Goal: Task Accomplishment & Management: Complete application form

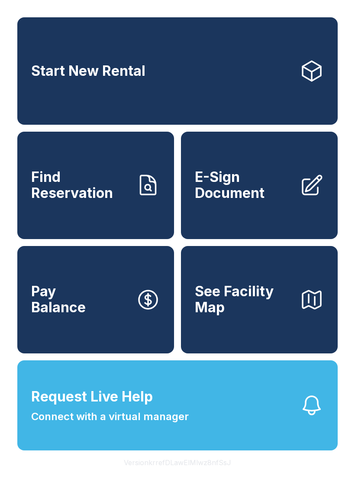
click at [266, 201] on span "E-Sign Document" at bounding box center [244, 185] width 98 height 32
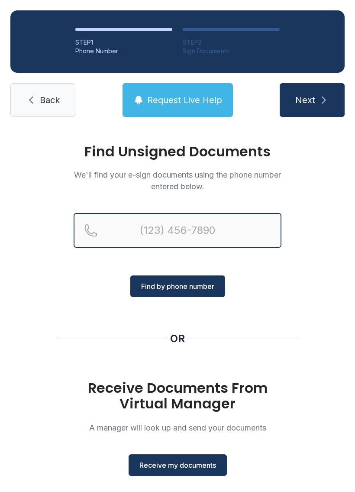
click at [168, 238] on input "Reservation phone number" at bounding box center [178, 230] width 208 height 35
type input "("
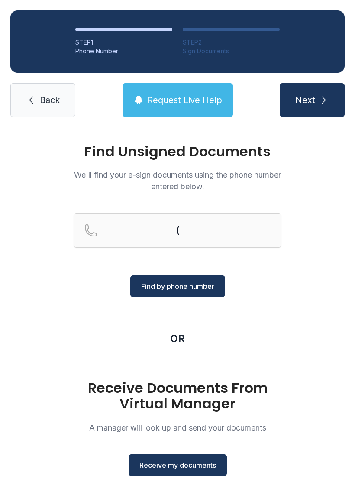
click at [317, 292] on div "Find Unsigned Documents We'll find your e-sign documents using the phone number…" at bounding box center [177, 318] width 355 height 383
click at [180, 465] on span "Receive my documents" at bounding box center [177, 465] width 77 height 10
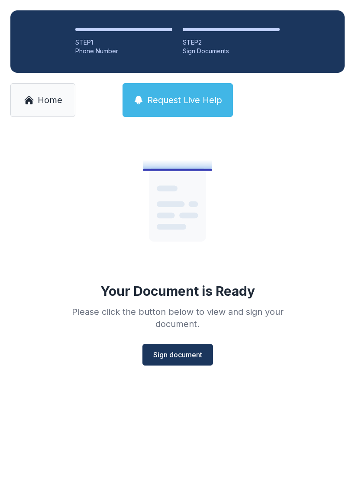
click at [177, 358] on span "Sign document" at bounding box center [177, 354] width 49 height 10
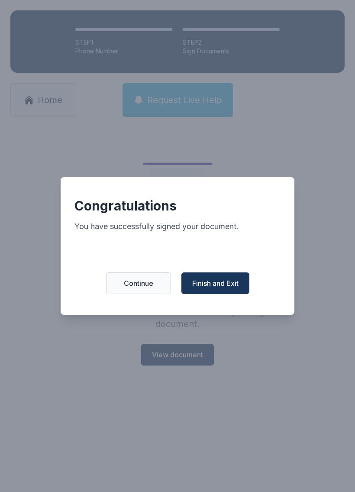
click at [238, 286] on span "Finish and Exit" at bounding box center [215, 283] width 46 height 10
